Goal: Task Accomplishment & Management: Manage account settings

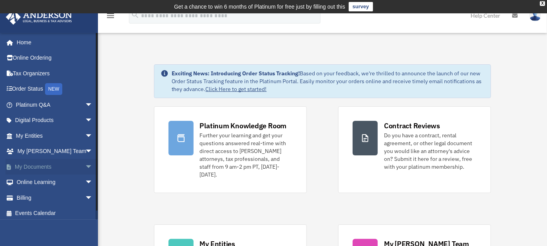
click at [47, 169] on link "My Documents arrow_drop_down" at bounding box center [54, 167] width 99 height 16
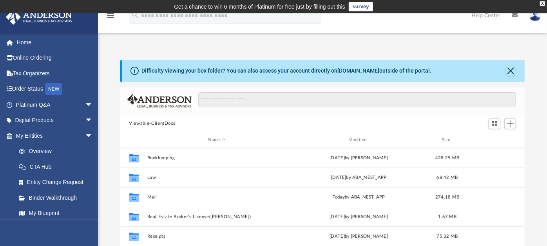
scroll to position [171, 398]
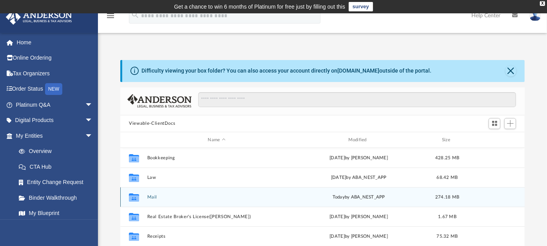
click at [151, 198] on button "Mail" at bounding box center [216, 196] width 139 height 5
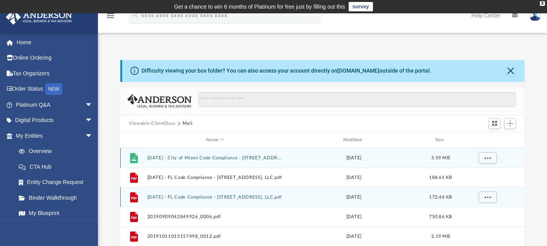
scroll to position [7, 7]
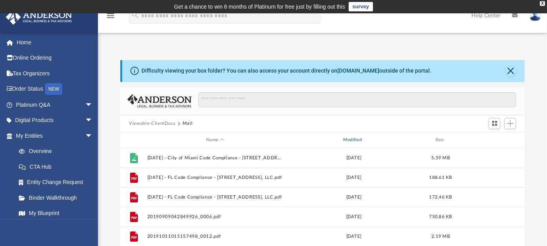
click at [357, 140] on div "Modified" at bounding box center [354, 139] width 136 height 7
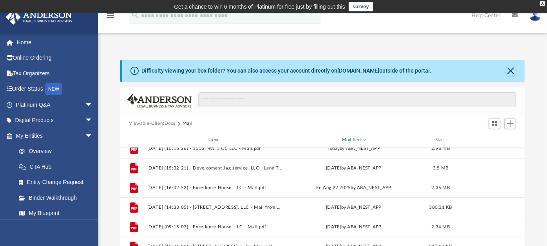
scroll to position [51, 0]
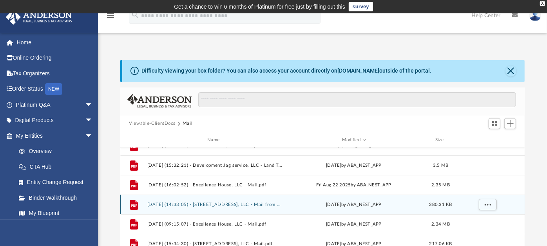
click at [186, 200] on div "File [DATE] (14:33:05) - [STREET_ADDRESS], LLC - Mail from American Bankers Ins…" at bounding box center [322, 204] width 405 height 20
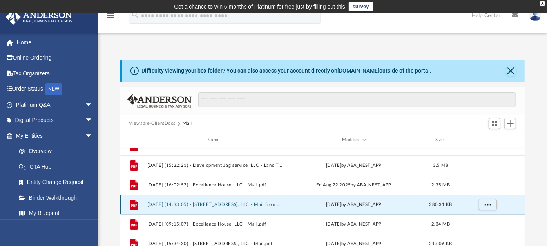
click at [180, 205] on button "[DATE] (14:33:05) - [STREET_ADDRESS], LLC - Mail from American Bankers Insuranc…" at bounding box center [215, 204] width 136 height 5
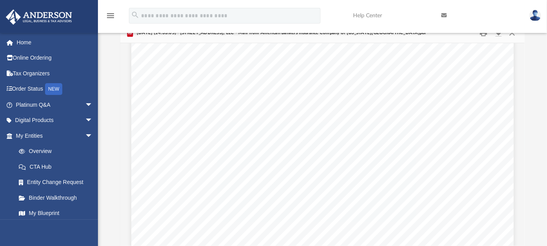
scroll to position [1129, 0]
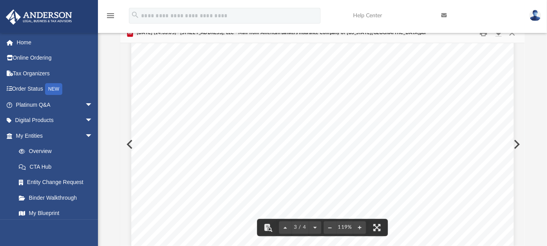
click at [518, 145] on button "Preview" at bounding box center [516, 144] width 17 height 22
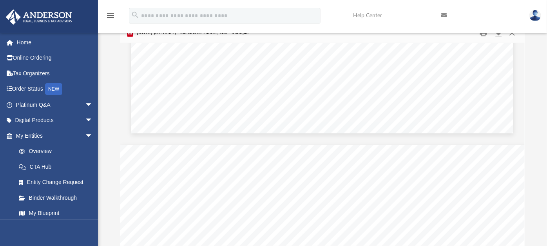
scroll to position [530, 0]
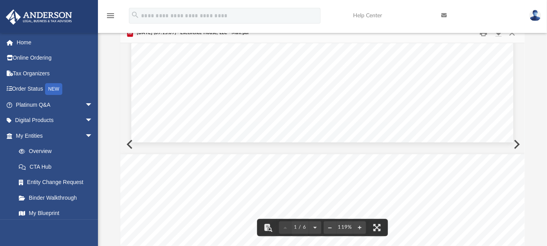
click at [519, 143] on button "Preview" at bounding box center [516, 144] width 17 height 22
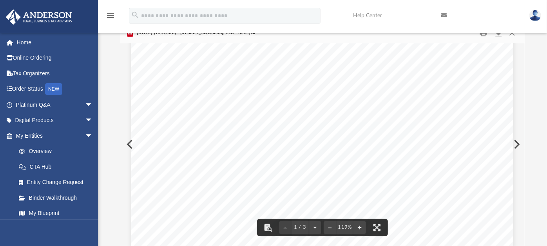
scroll to position [216, 0]
click at [516, 145] on button "Preview" at bounding box center [516, 144] width 17 height 22
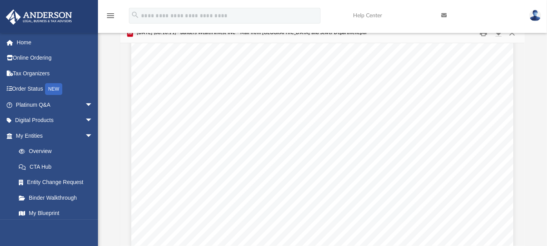
scroll to position [235, 0]
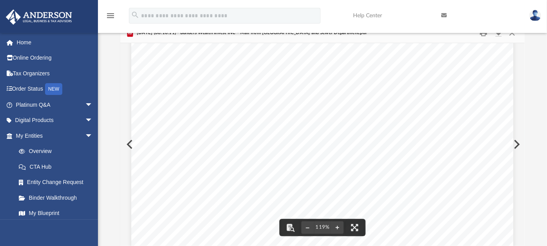
click at [516, 148] on button "Preview" at bounding box center [516, 144] width 17 height 22
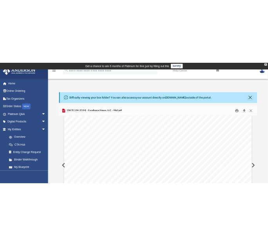
scroll to position [0, 0]
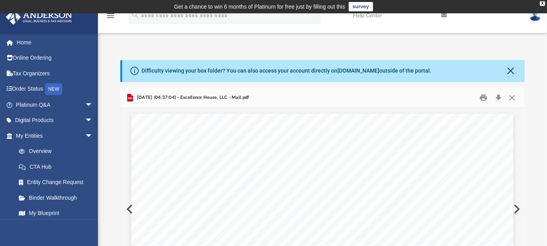
drag, startPoint x: 240, startPoint y: 135, endPoint x: 205, endPoint y: 136, distance: 35.7
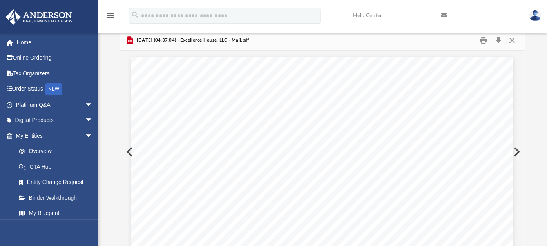
scroll to position [60, 0]
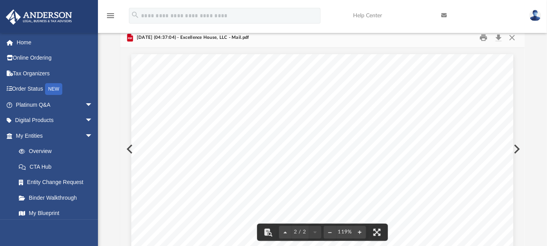
click at [516, 149] on button "Preview" at bounding box center [516, 149] width 17 height 22
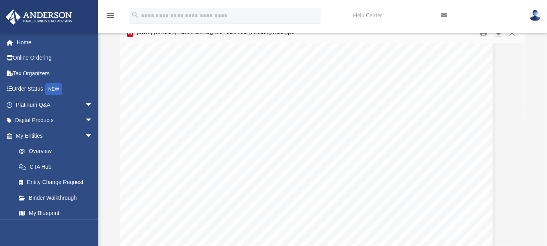
scroll to position [1185, 22]
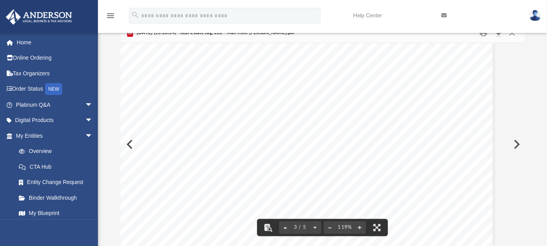
click at [518, 143] on button "Preview" at bounding box center [516, 144] width 17 height 22
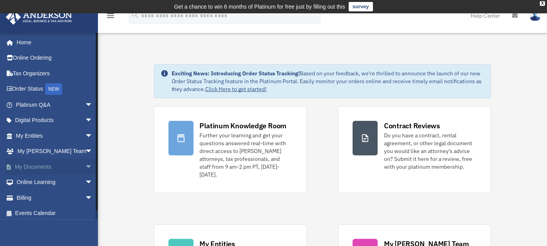
click at [85, 164] on span "arrow_drop_down" at bounding box center [93, 167] width 16 height 16
click at [76, 184] on link "Box" at bounding box center [58, 182] width 94 height 16
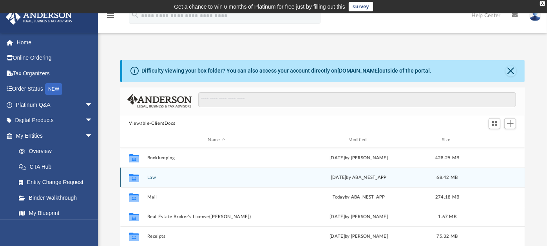
scroll to position [171, 398]
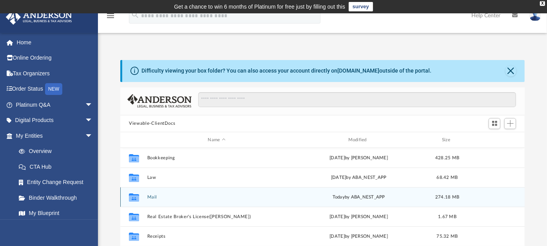
click at [152, 196] on button "Mail" at bounding box center [216, 196] width 139 height 5
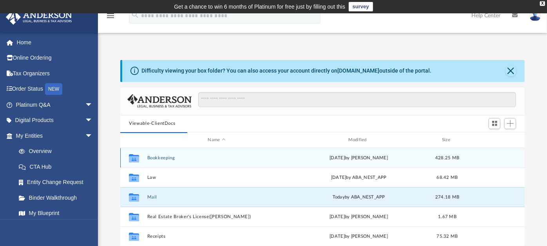
scroll to position [7, 7]
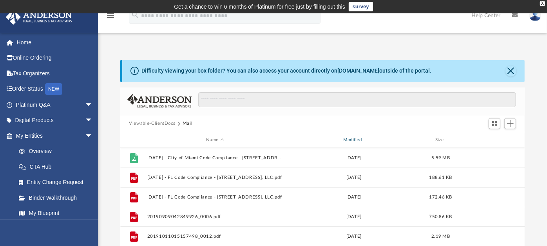
click at [352, 140] on div "Modified" at bounding box center [354, 139] width 136 height 7
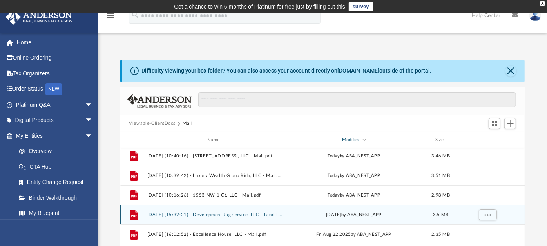
scroll to position [0, 0]
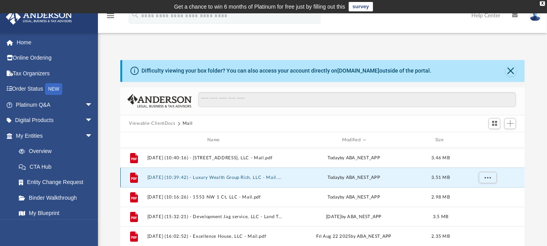
click at [228, 175] on button "[DATE] (10:39:42) - Luxury Wealth Group Rich, LLC - Mail.pdf" at bounding box center [215, 177] width 136 height 5
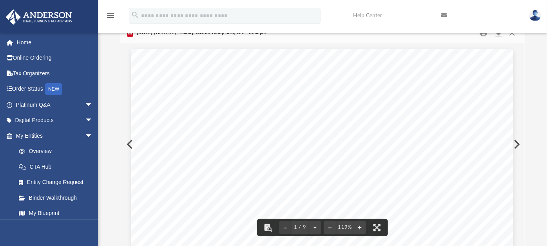
click at [516, 144] on button "Preview" at bounding box center [516, 144] width 17 height 22
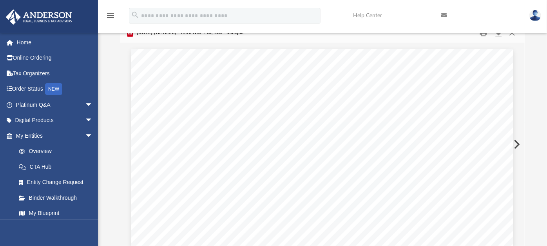
click at [517, 144] on button "Preview" at bounding box center [516, 144] width 17 height 22
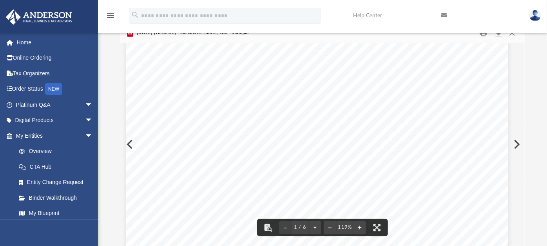
click at [516, 143] on button "Preview" at bounding box center [516, 144] width 17 height 22
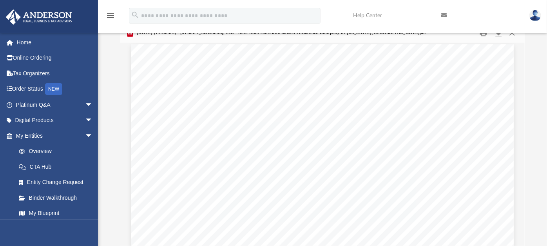
scroll to position [1009, 0]
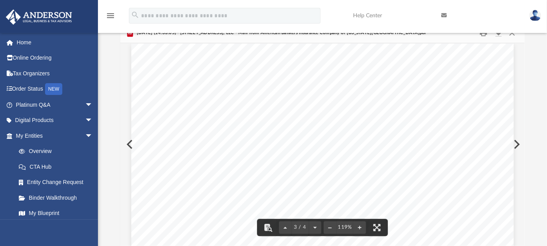
click at [514, 145] on button "Preview" at bounding box center [516, 144] width 17 height 22
click at [518, 140] on button "Preview" at bounding box center [516, 144] width 17 height 22
click at [516, 144] on button "Preview" at bounding box center [516, 144] width 17 height 22
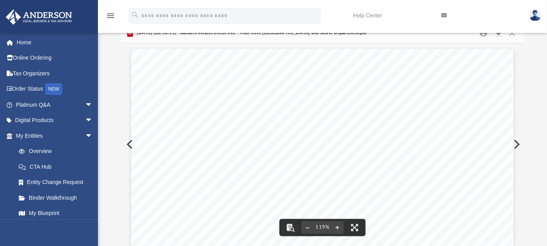
click at [516, 145] on button "Preview" at bounding box center [516, 144] width 17 height 22
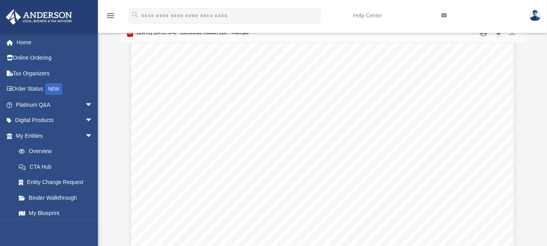
scroll to position [577, 0]
